Goal: Find contact information: Find contact information

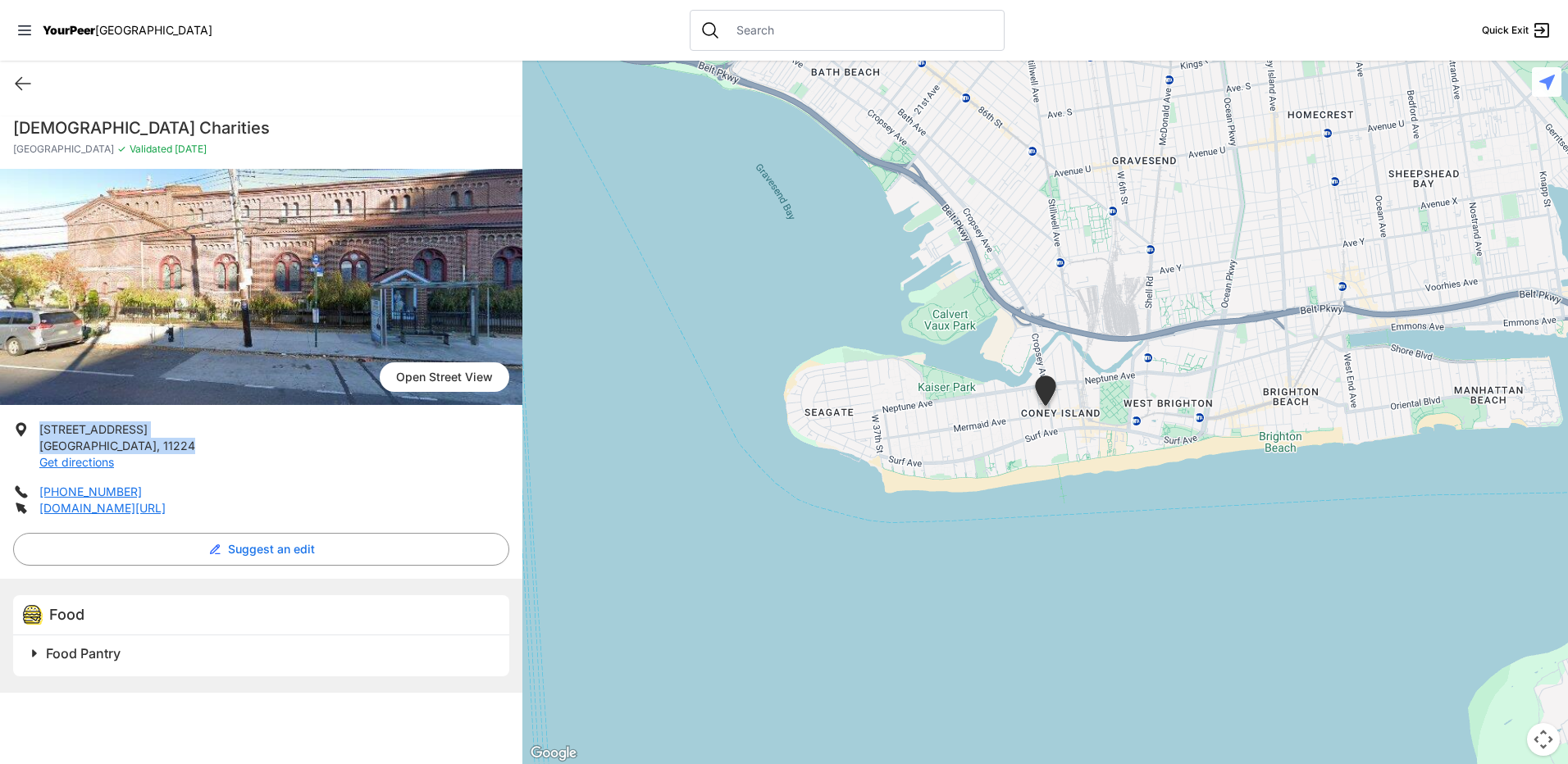
drag, startPoint x: 146, startPoint y: 440, endPoint x: 35, endPoint y: 432, distance: 111.3
click at [35, 432] on li "[STREET_ADDRESS] Get directions" at bounding box center [261, 446] width 496 height 49
drag, startPoint x: 35, startPoint y: 432, endPoint x: 81, endPoint y: 431, distance: 46.0
click at [166, 473] on ul "[STREET_ADDRESS] Get directions [PHONE_NUMBER] [DOMAIN_NAME][URL]" at bounding box center [261, 469] width 496 height 95
drag, startPoint x: 153, startPoint y: 440, endPoint x: 38, endPoint y: 430, distance: 115.4
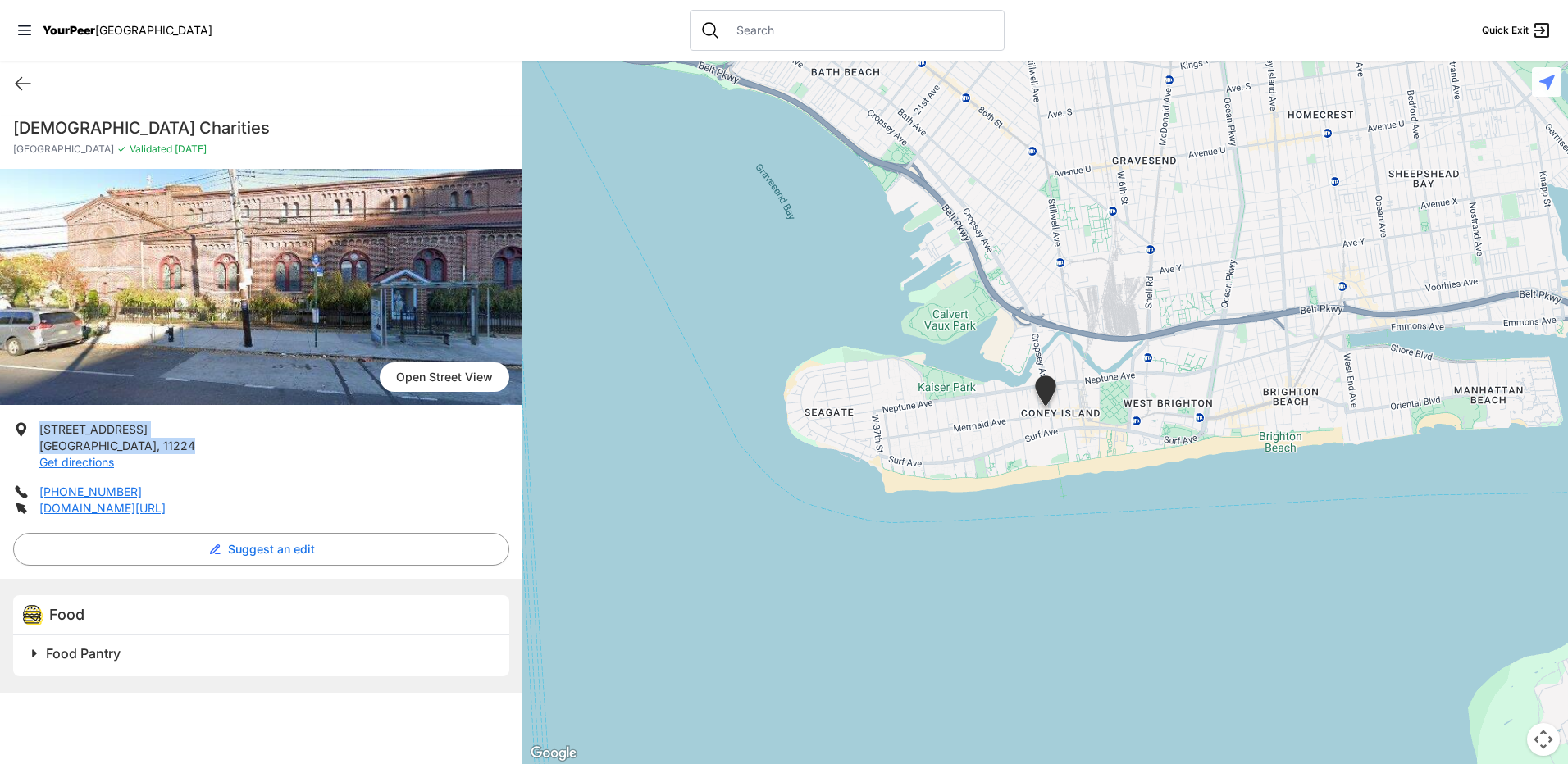
click at [38, 430] on li "[STREET_ADDRESS] Get directions" at bounding box center [261, 446] width 496 height 49
drag, startPoint x: 38, startPoint y: 430, endPoint x: 53, endPoint y: 433, distance: 15.3
click at [172, 452] on li "[STREET_ADDRESS] Get directions" at bounding box center [261, 446] width 496 height 49
drag, startPoint x: 153, startPoint y: 446, endPoint x: 43, endPoint y: 430, distance: 111.2
click at [43, 430] on p "[STREET_ADDRESS] Get directions" at bounding box center [117, 446] width 156 height 49
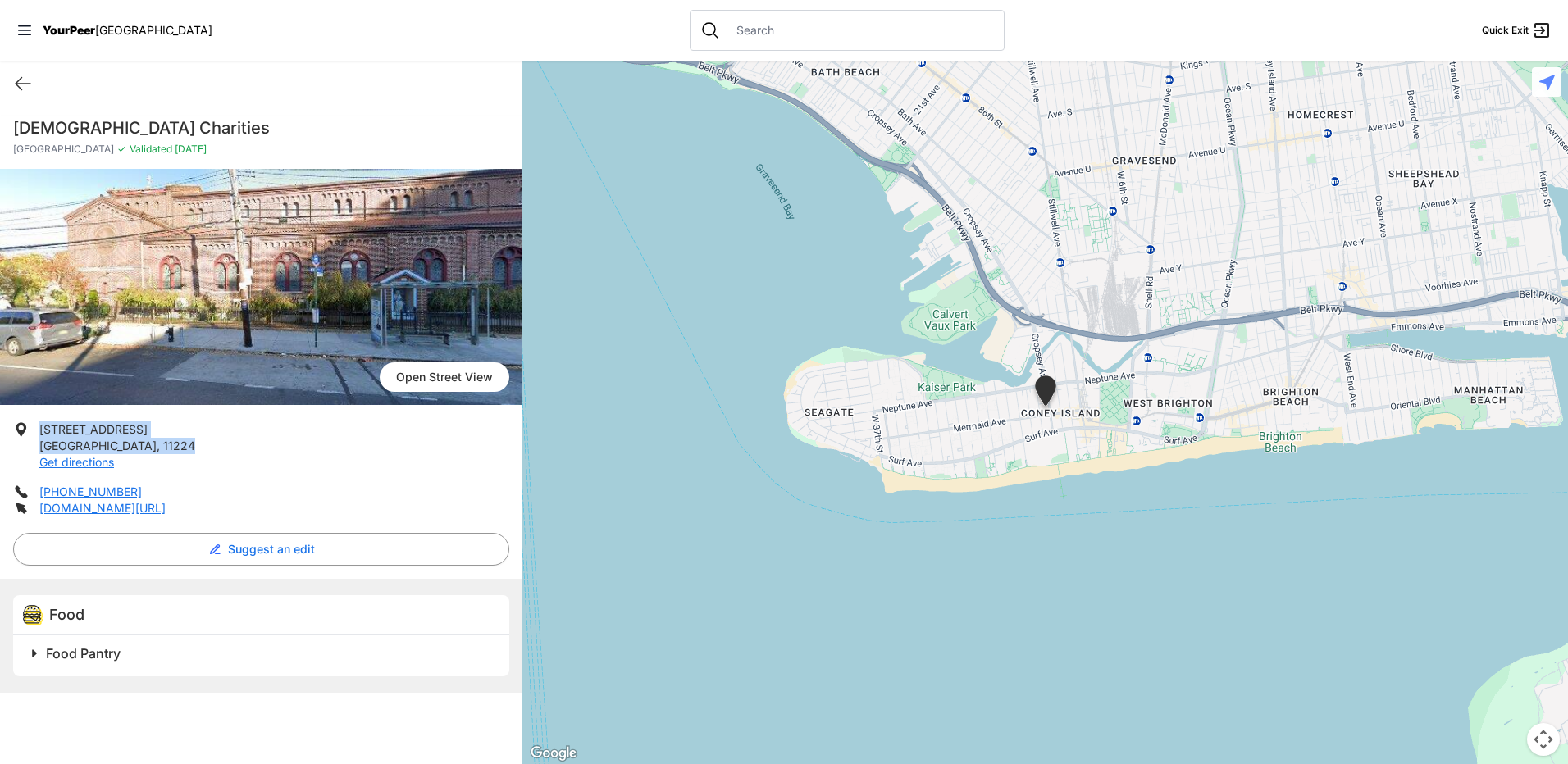
click at [158, 452] on p "[STREET_ADDRESS] Get directions" at bounding box center [117, 446] width 156 height 49
drag, startPoint x: 143, startPoint y: 443, endPoint x: 40, endPoint y: 431, distance: 103.7
click at [40, 431] on p "[STREET_ADDRESS] Get directions" at bounding box center [117, 446] width 156 height 49
copy p "[STREET_ADDRESS]"
click at [214, 450] on li "[STREET_ADDRESS] Get directions" at bounding box center [261, 446] width 496 height 49
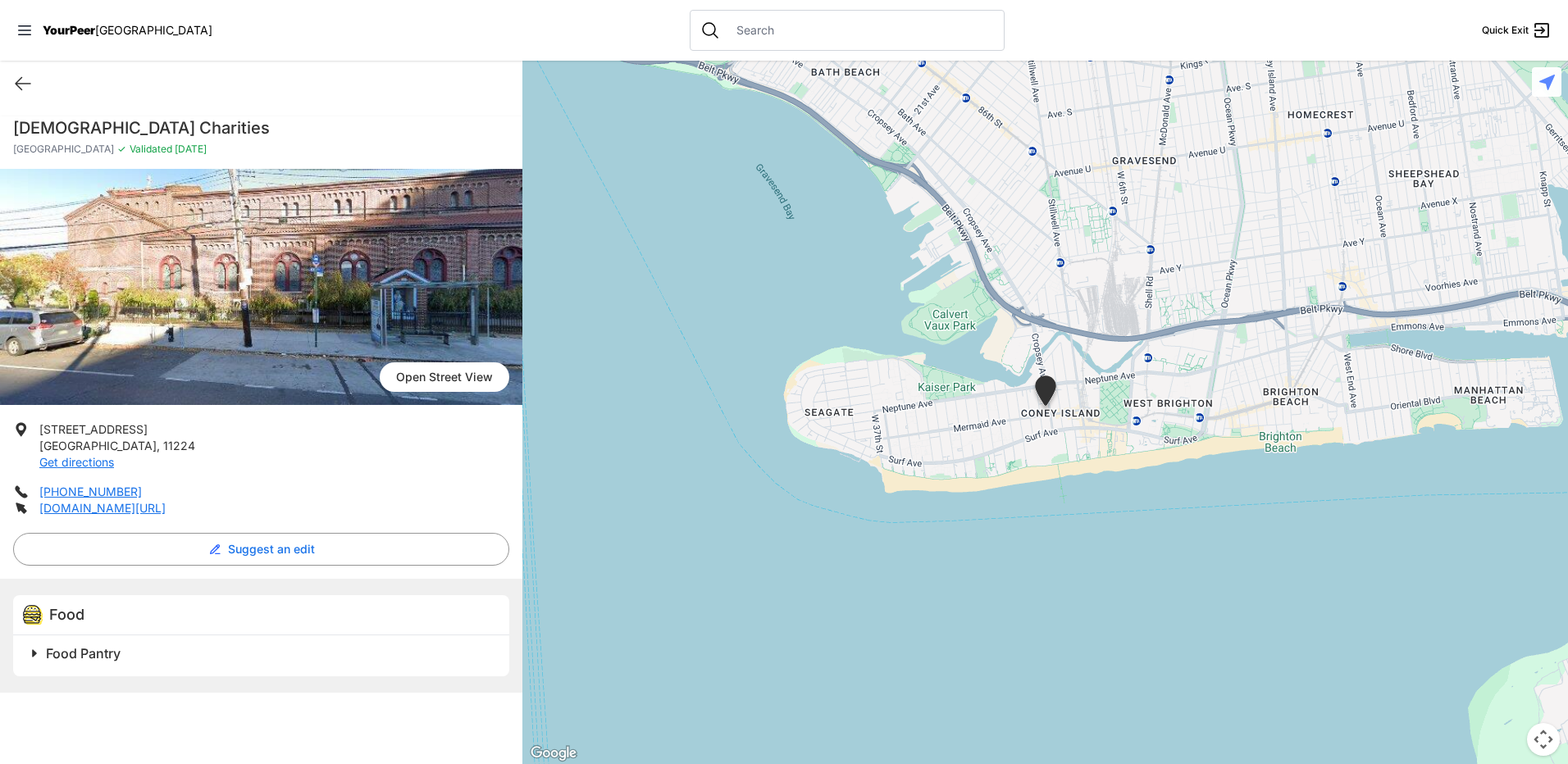
drag, startPoint x: 102, startPoint y: 490, endPoint x: 297, endPoint y: 466, distance: 196.5
click at [297, 466] on li "[STREET_ADDRESS] Get directions" at bounding box center [261, 446] width 496 height 49
click at [112, 488] on link "[PHONE_NUMBER]" at bounding box center [90, 492] width 102 height 14
drag, startPoint x: 104, startPoint y: 490, endPoint x: 411, endPoint y: 480, distance: 307.2
click at [411, 480] on ul "[STREET_ADDRESS] Get directions [PHONE_NUMBER] [DOMAIN_NAME][URL]" at bounding box center [261, 469] width 496 height 95
